Goal: Transaction & Acquisition: Download file/media

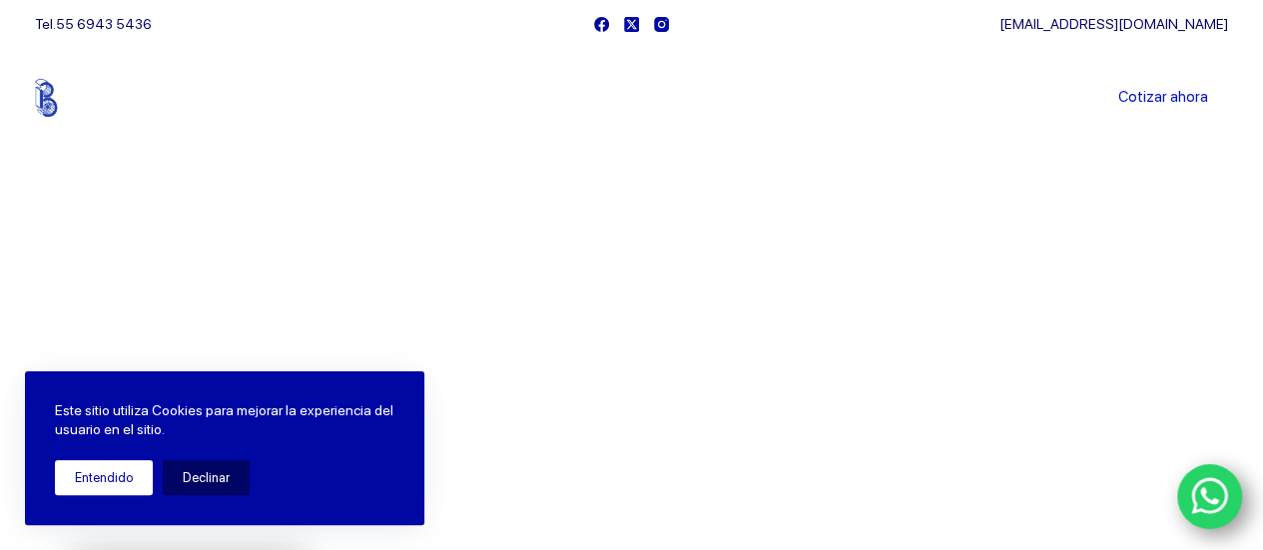
click at [118, 485] on button "Entendido" at bounding box center [104, 477] width 98 height 35
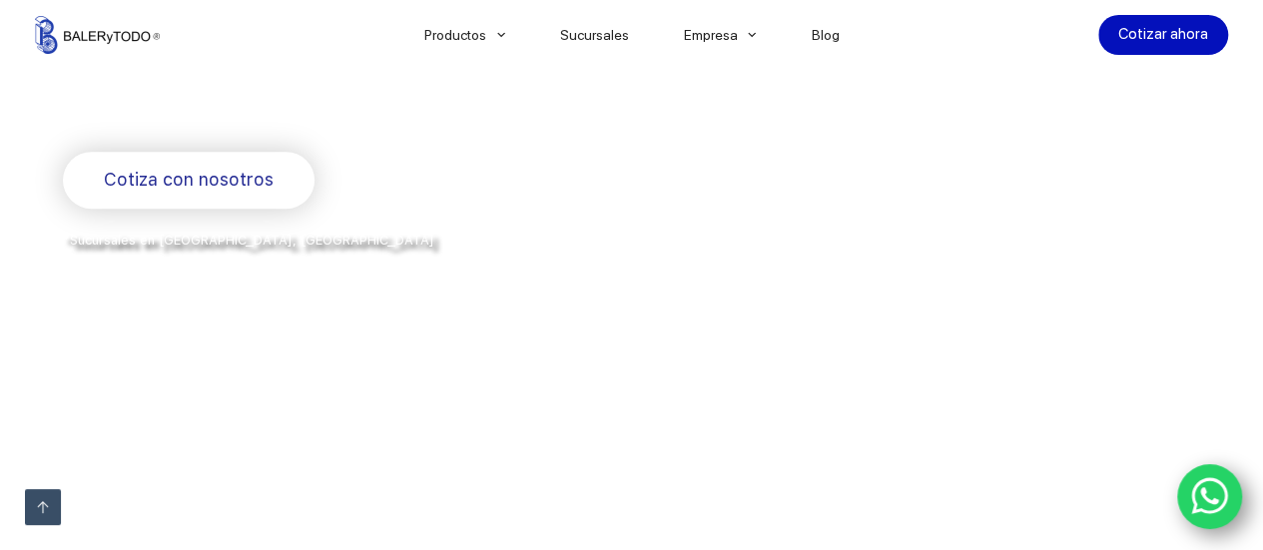
scroll to position [599, 0]
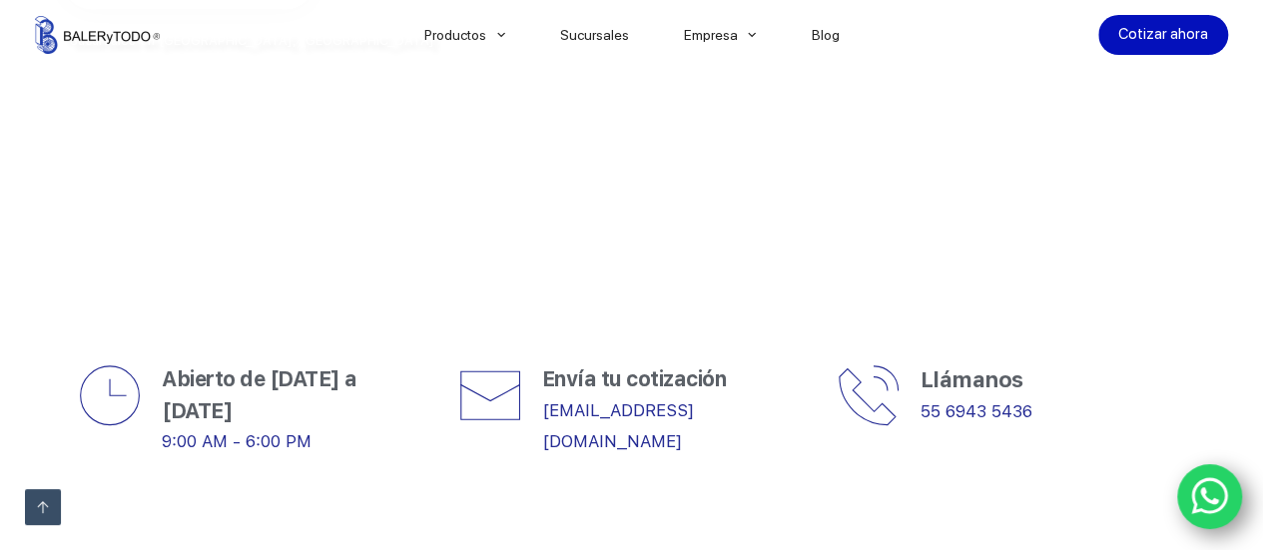
click at [1200, 504] on icon "WhatsApp" at bounding box center [1210, 496] width 38 height 42
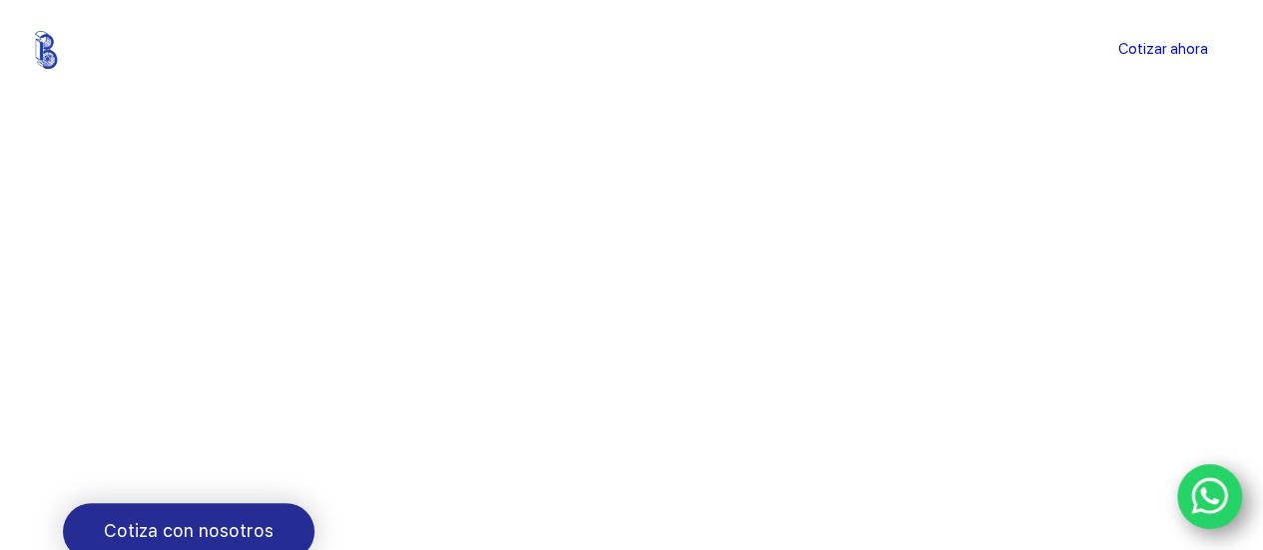
scroll to position [0, 0]
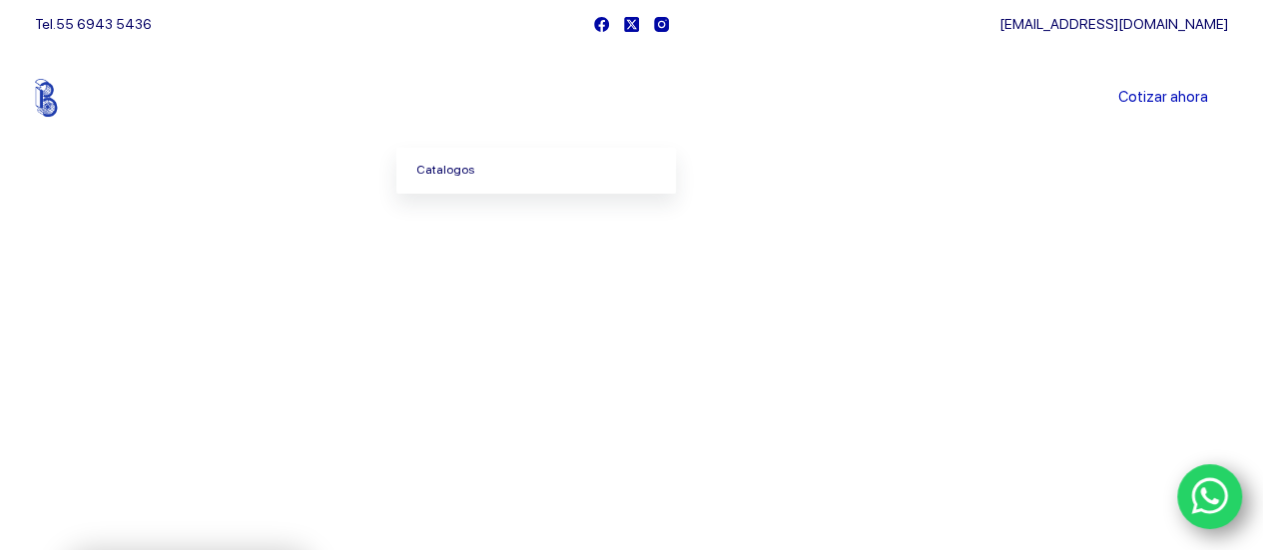
click at [481, 176] on link "Catalogos" at bounding box center [536, 171] width 280 height 46
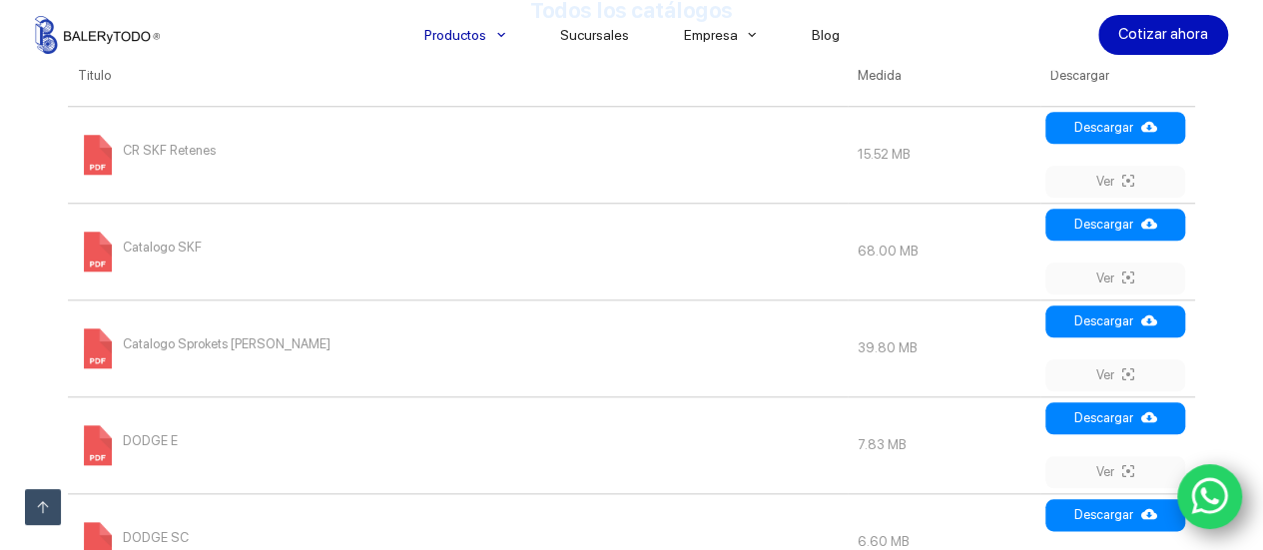
scroll to position [894, 0]
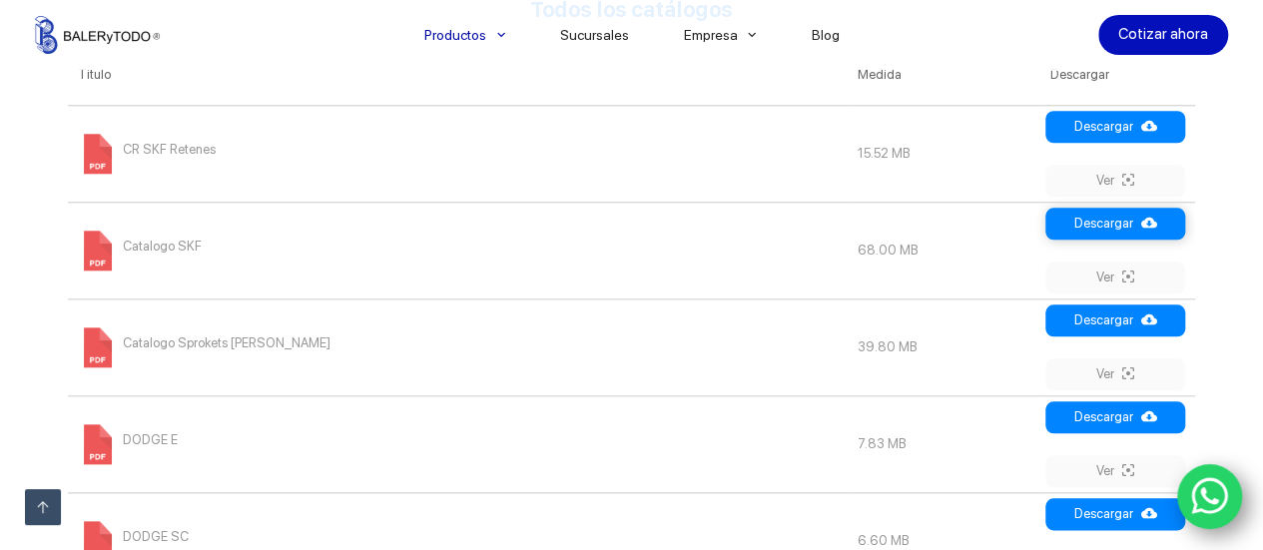
click at [1094, 231] on link "Descargar" at bounding box center [1116, 224] width 140 height 32
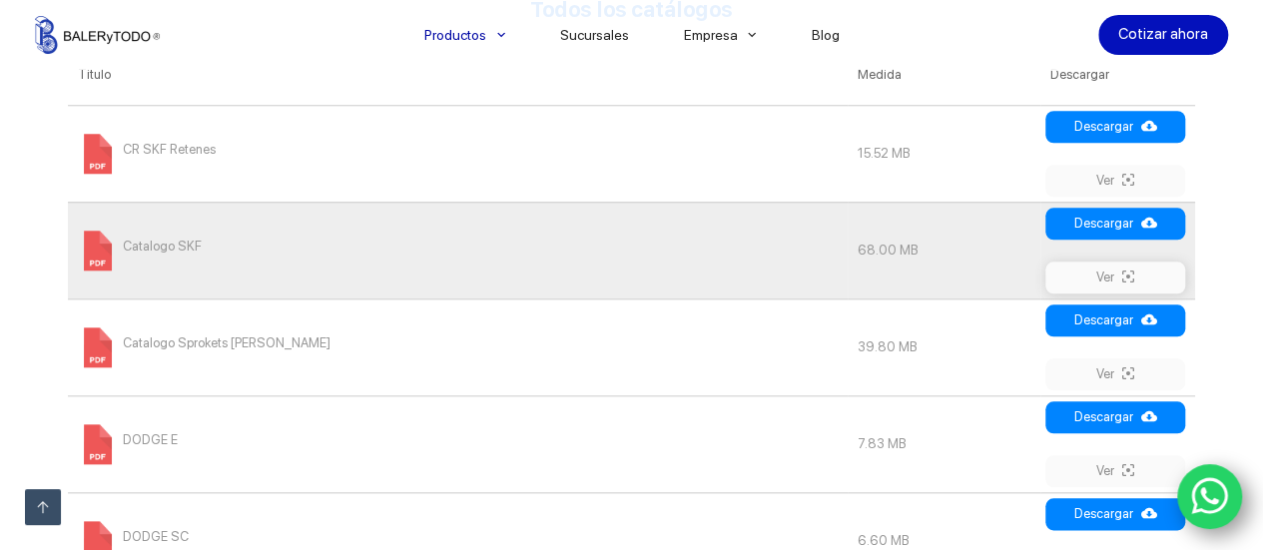
click at [1108, 272] on link "Ver" at bounding box center [1116, 278] width 140 height 32
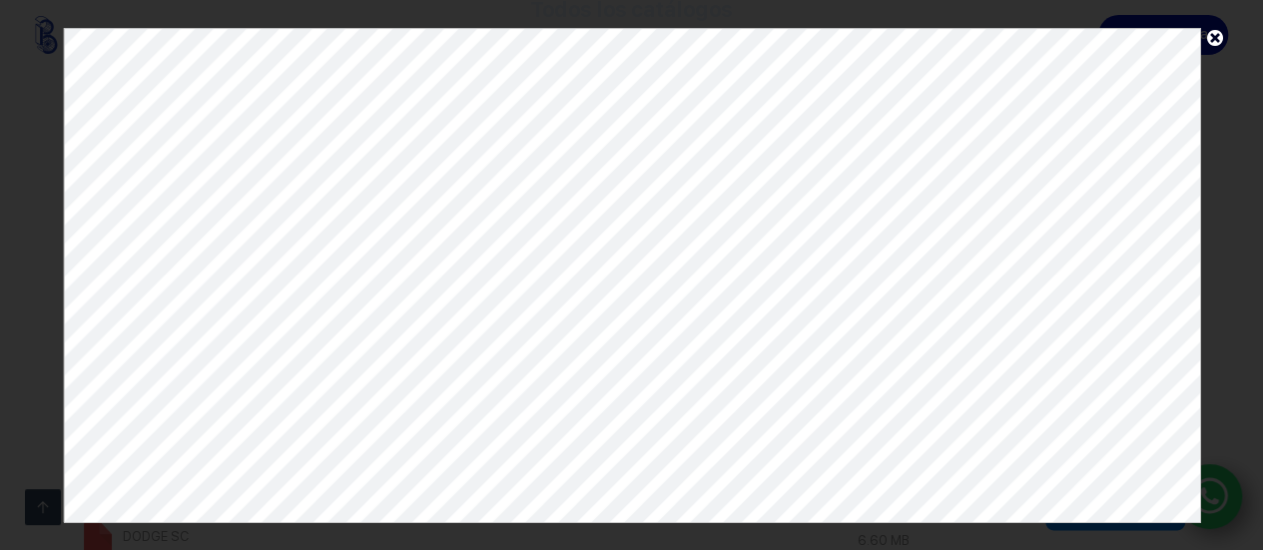
scroll to position [963, 0]
